Goal: Use online tool/utility: Utilize a website feature to perform a specific function

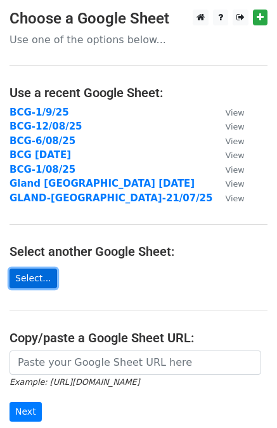
click at [30, 280] on link "Select..." at bounding box center [34, 278] width 48 height 20
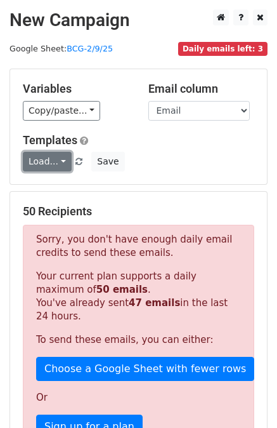
click at [60, 164] on link "Load..." at bounding box center [47, 162] width 49 height 20
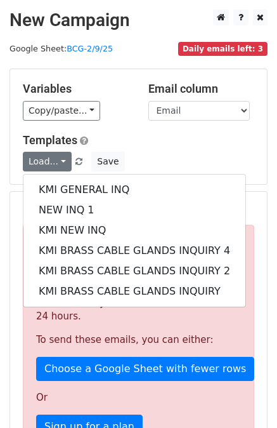
click at [207, 155] on div "Load... KMI GENERAL INQ NEW INQ 1 KMI NEW INQ KMI BRASS CABLE GLANDS INQUIRY 4 …" at bounding box center [138, 162] width 251 height 20
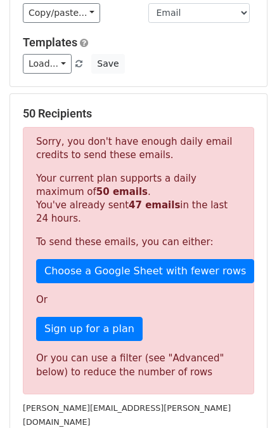
scroll to position [98, 0]
